Goal: Register for event/course

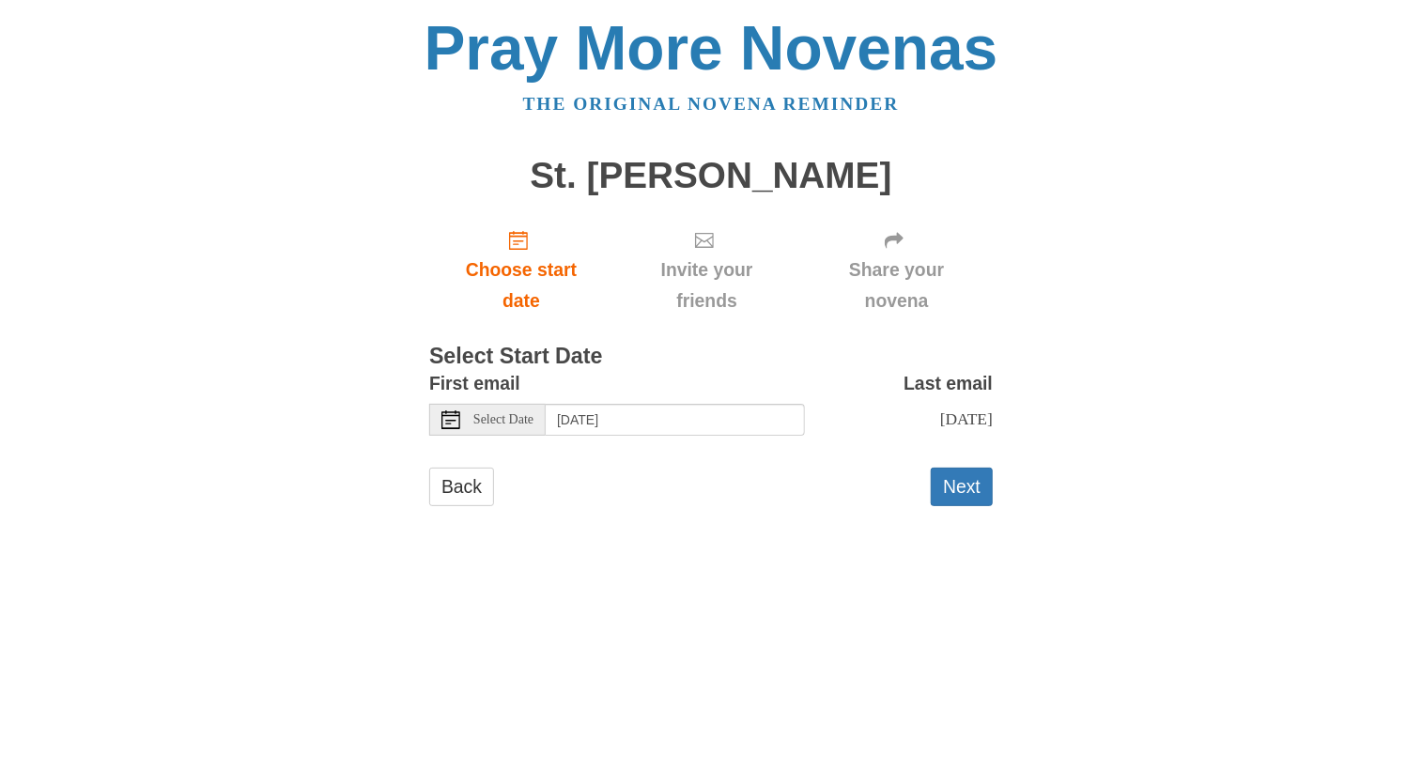
click at [517, 416] on span "Select Date" at bounding box center [503, 419] width 60 height 13
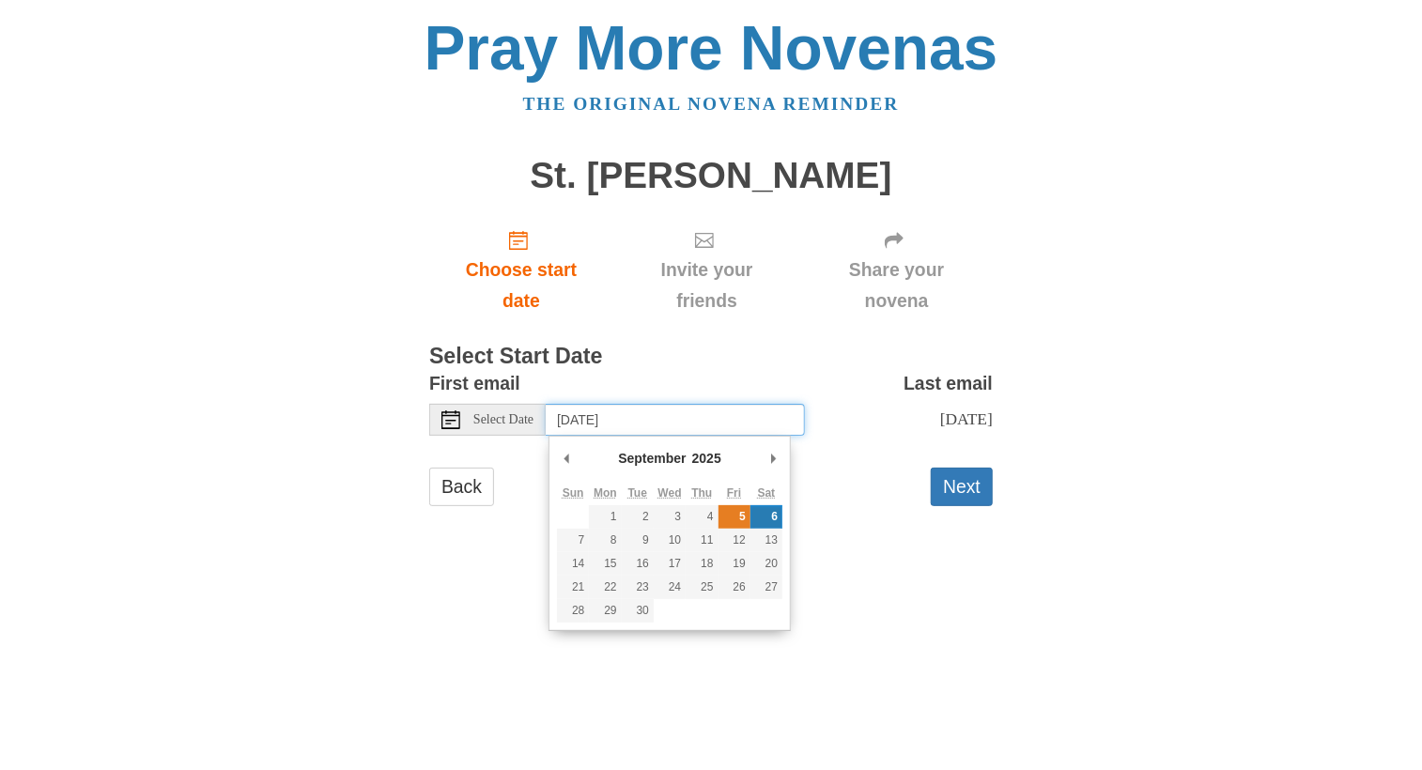
type input "Friday, September 5th"
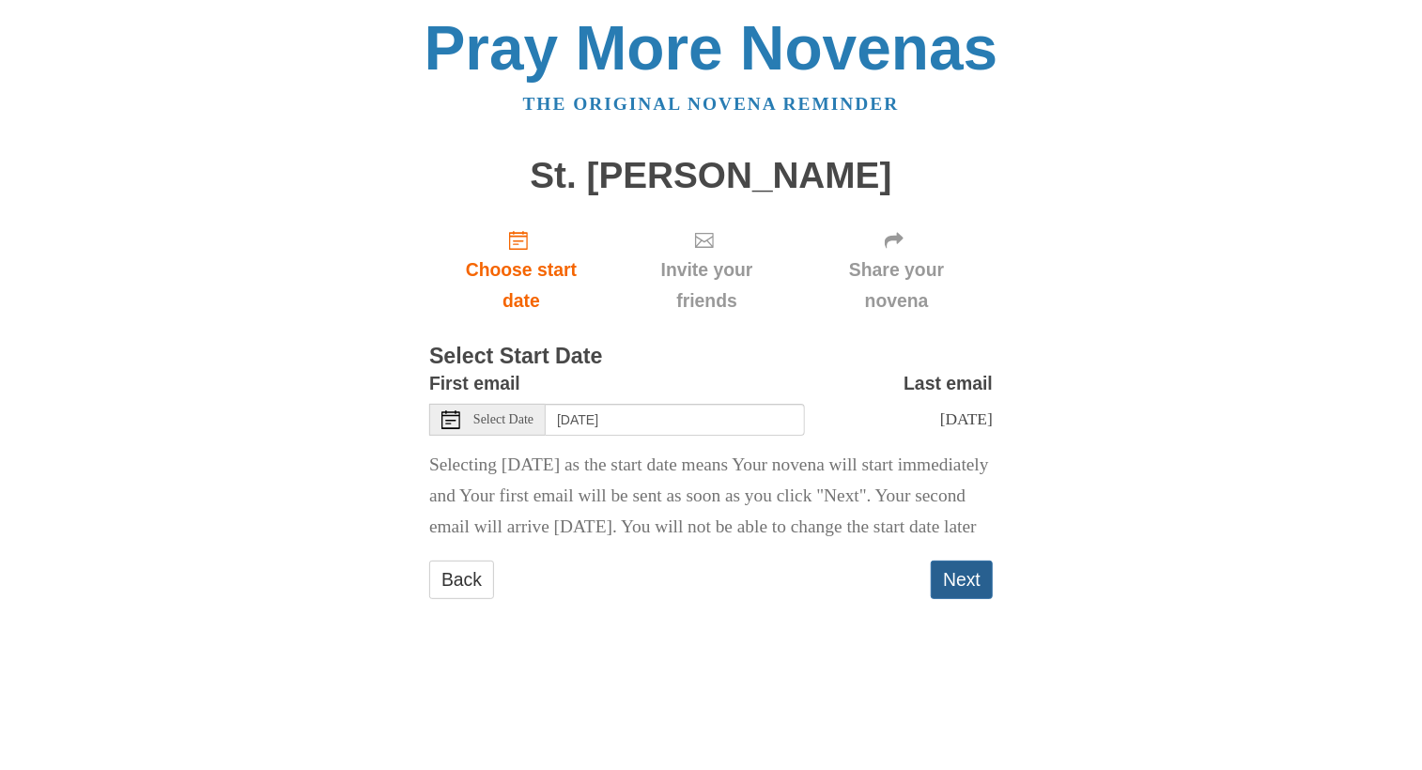
click at [959, 599] on button "Next" at bounding box center [962, 580] width 62 height 39
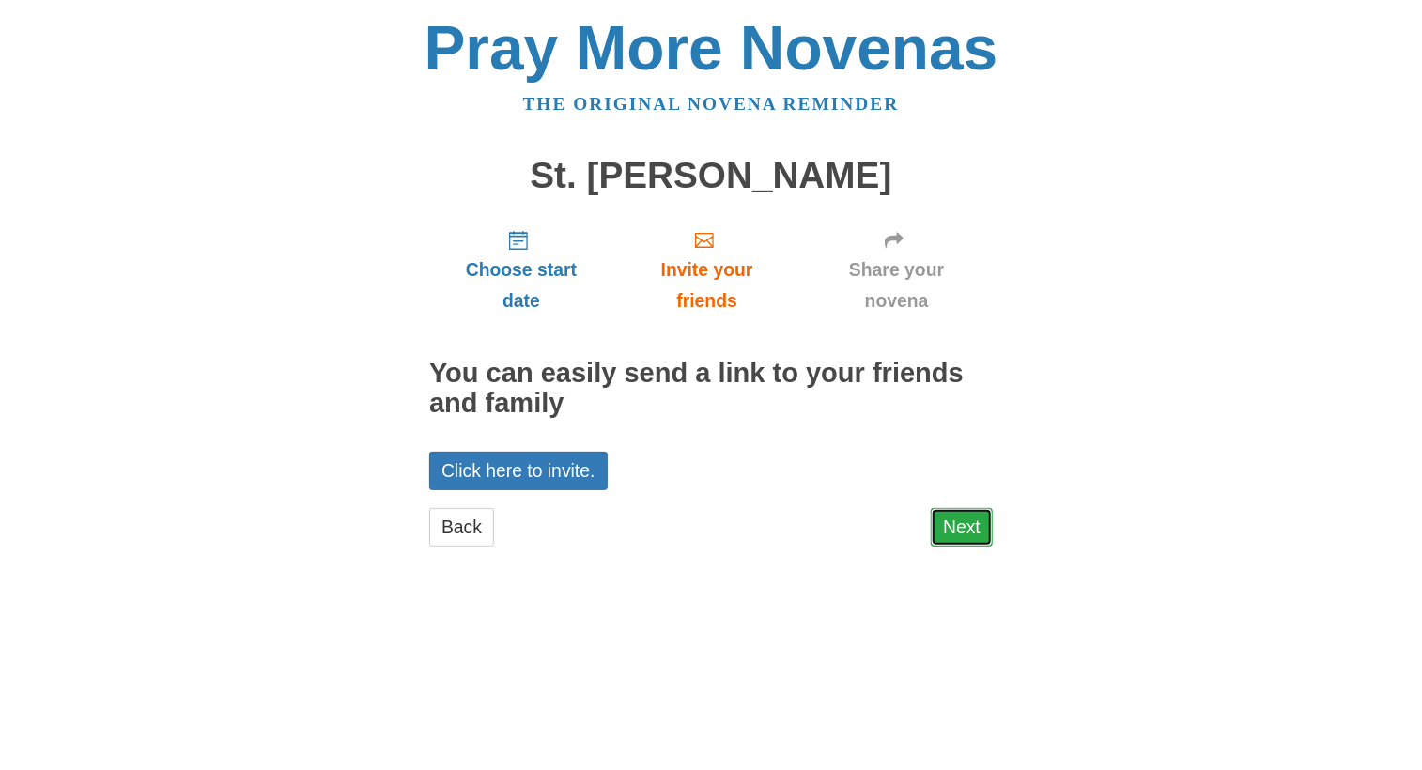
click at [961, 521] on link "Next" at bounding box center [962, 527] width 62 height 39
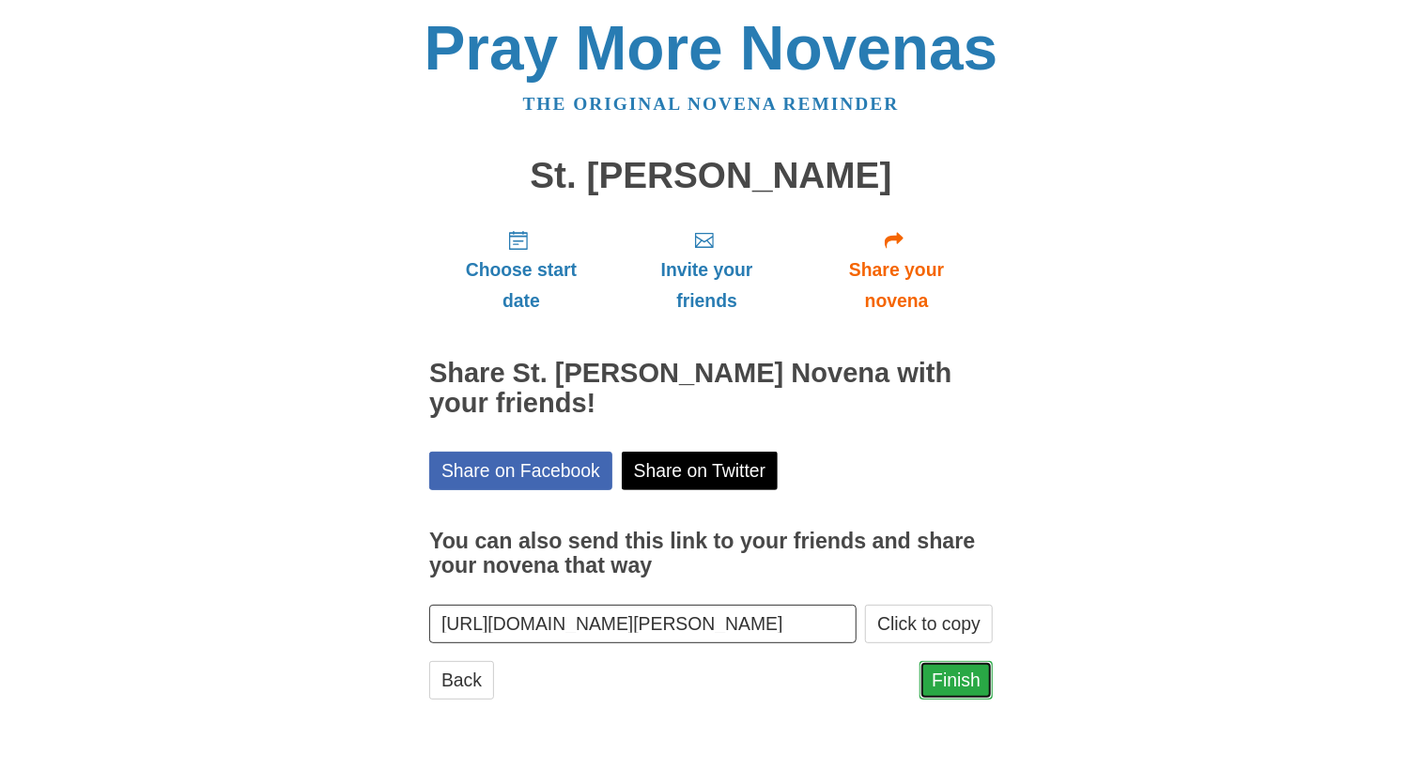
click at [962, 681] on link "Finish" at bounding box center [955, 680] width 73 height 39
